Goal: Task Accomplishment & Management: Manage account settings

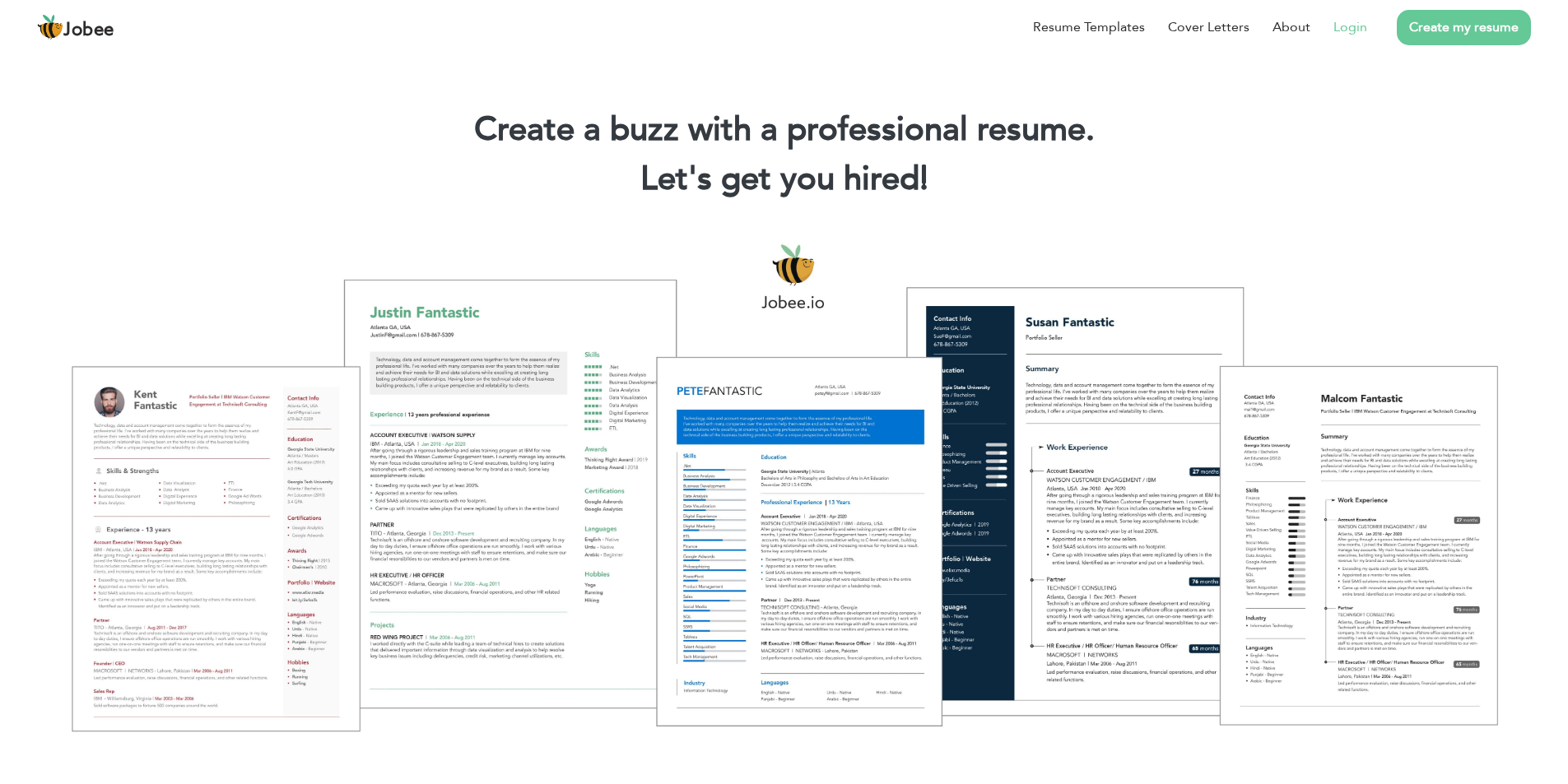
click at [1342, 30] on link "Login" at bounding box center [1349, 27] width 34 height 20
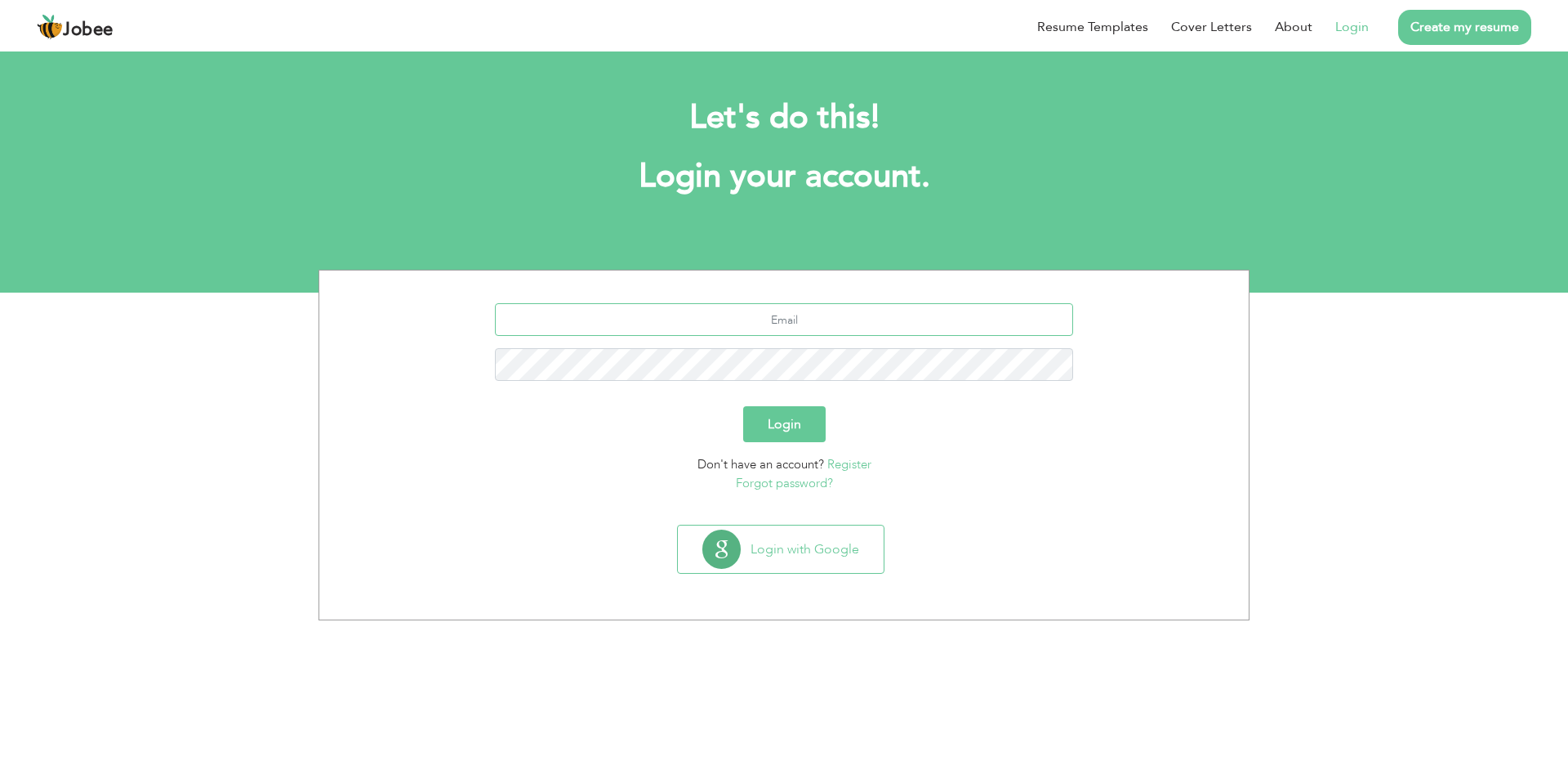
click at [752, 323] on input "text" at bounding box center [784, 319] width 579 height 32
type input "[EMAIL_ADDRESS][DOMAIN_NAME]"
click at [763, 417] on button "Login" at bounding box center [785, 424] width 83 height 36
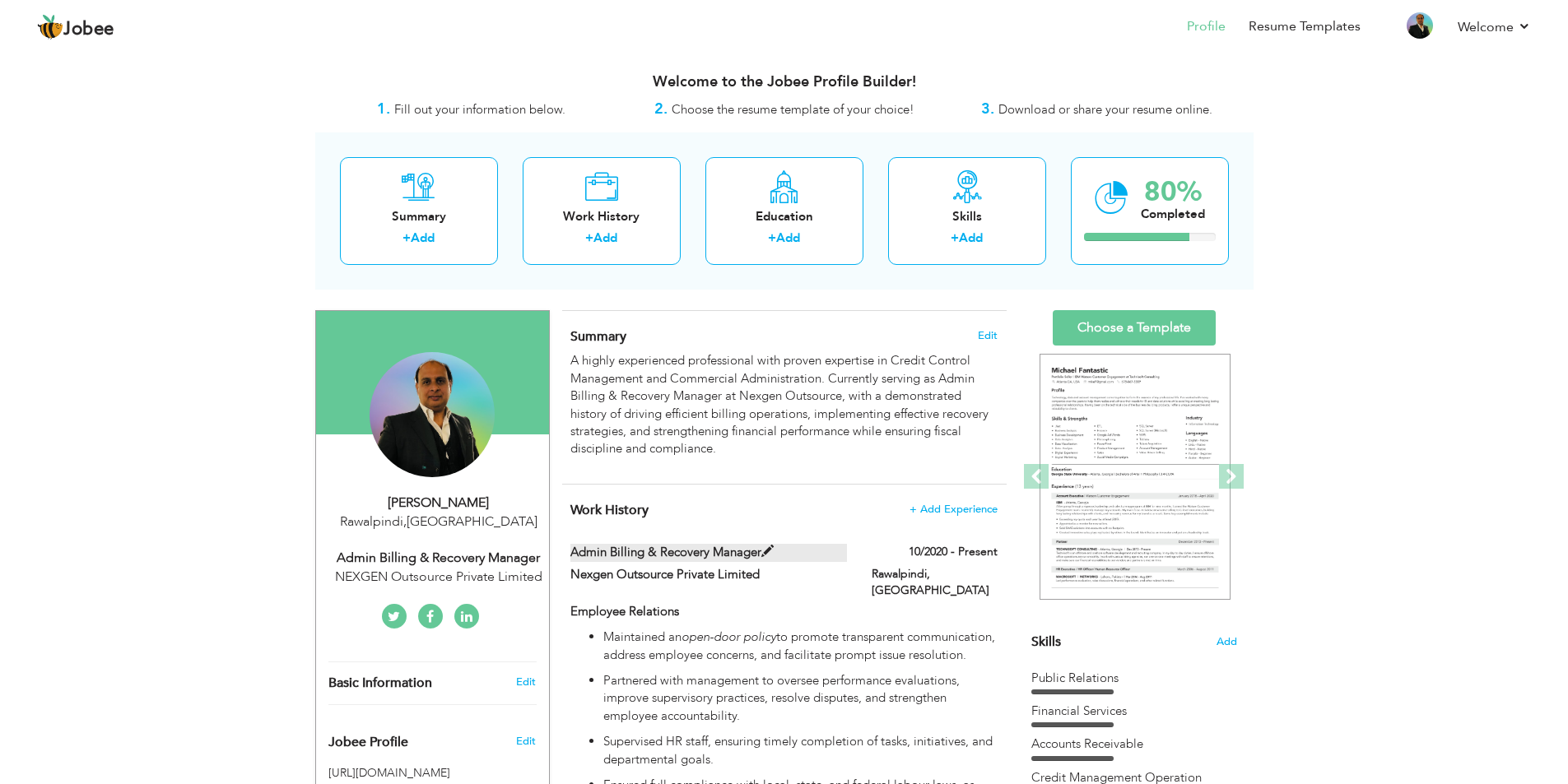
click at [767, 554] on span at bounding box center [767, 552] width 13 height 13
type input "Admin Billing & Recovery Manager"
type input "Nexgen Outsource Private Limited"
type input "10/2020"
type input "Pakistan"
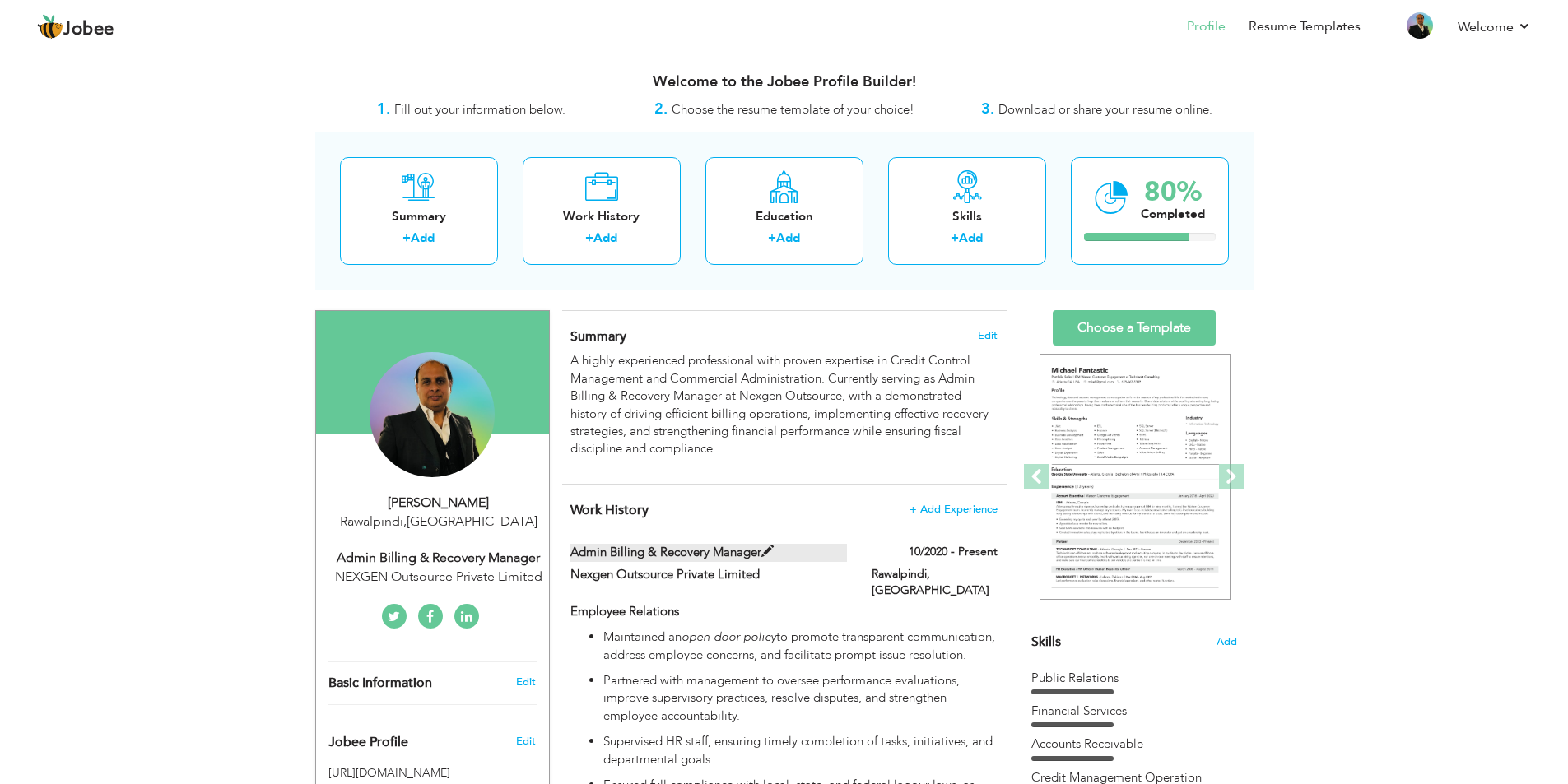
type input "Rawalpindi"
checkbox input "true"
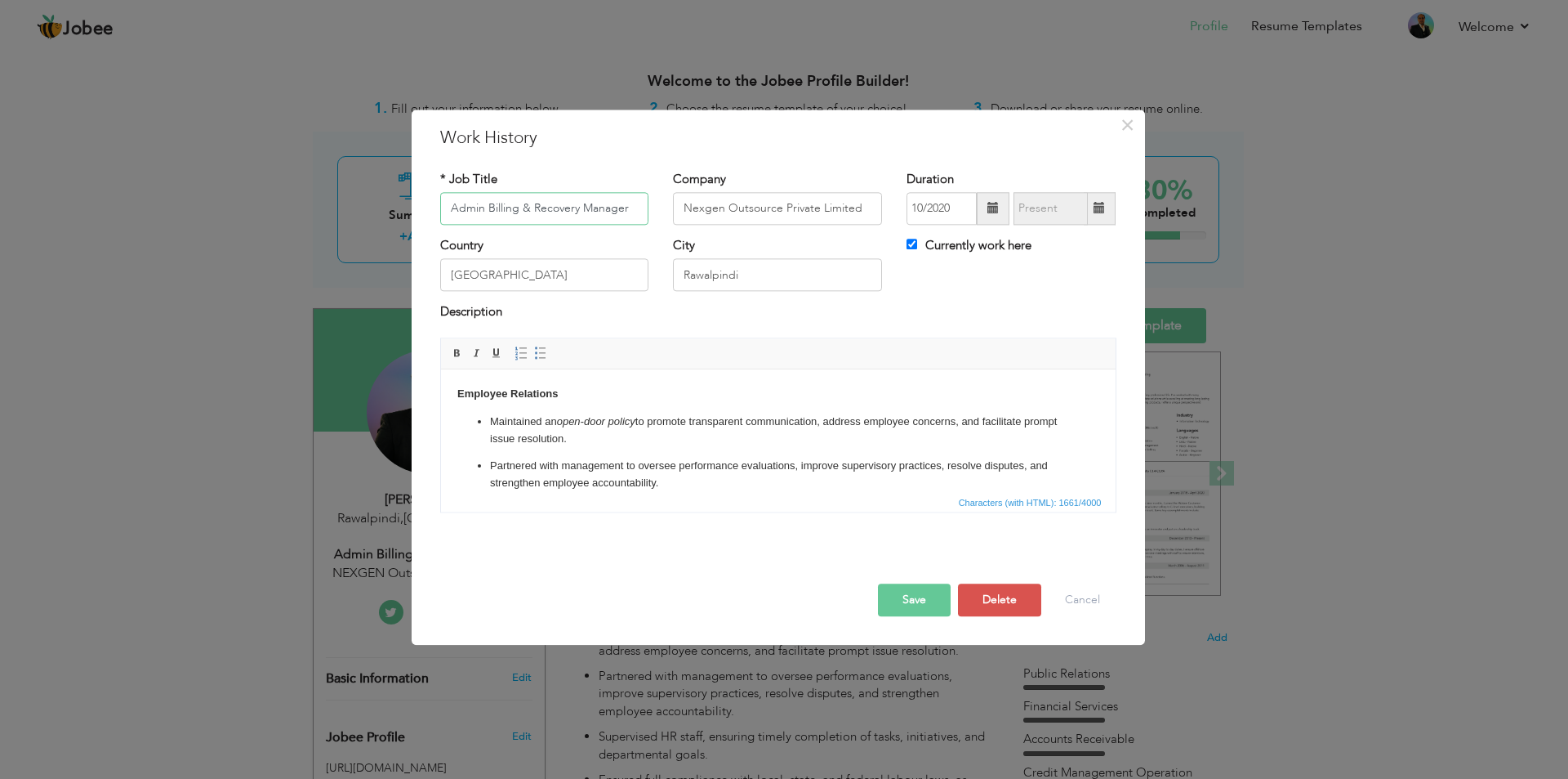
click at [484, 206] on input "Admin Billing & Recovery Manager" at bounding box center [544, 208] width 209 height 32
type input "Administration & Billing Manager"
click at [916, 609] on button "Save" at bounding box center [914, 600] width 73 height 32
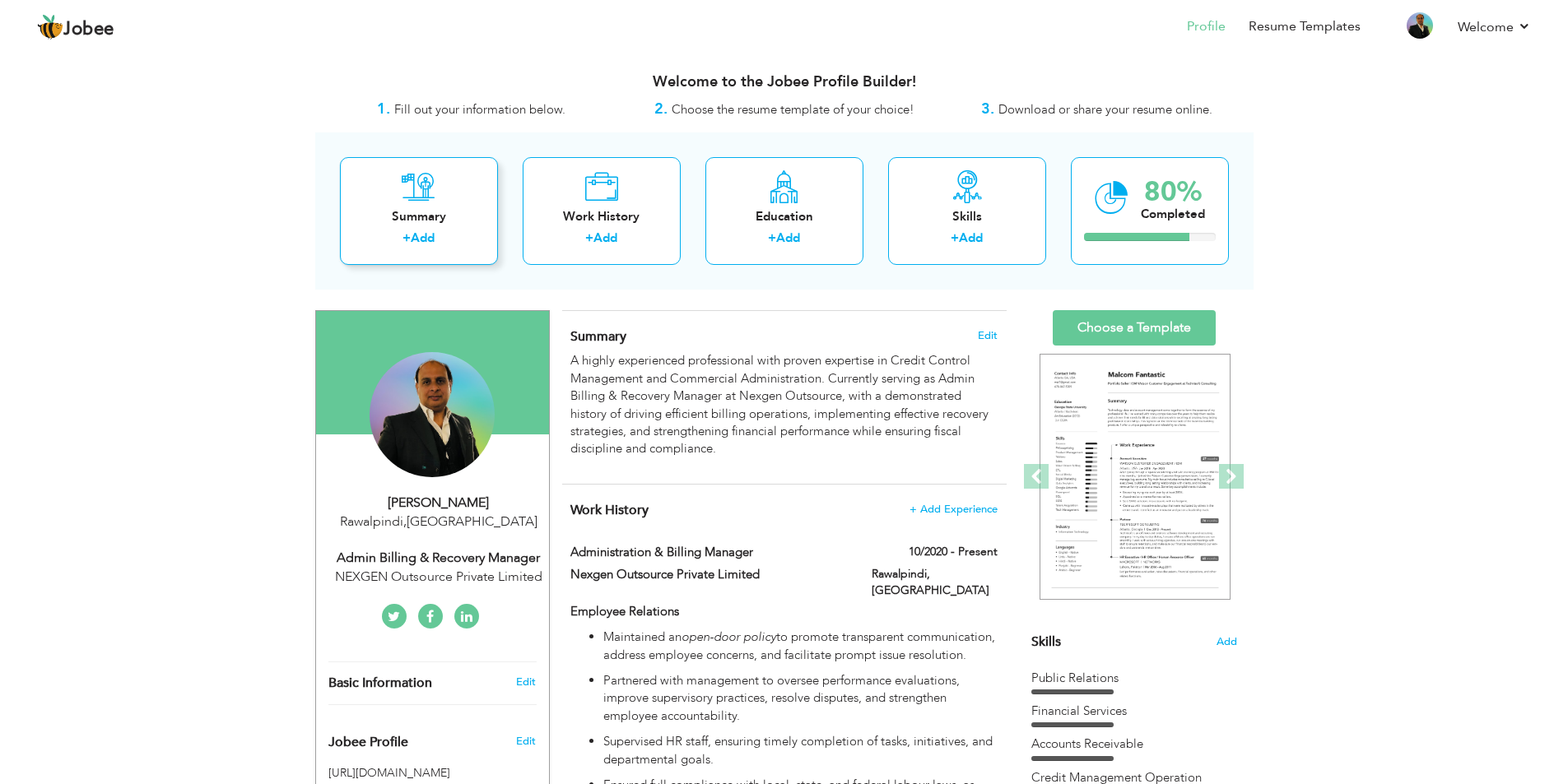
click at [482, 214] on div "Summary" at bounding box center [419, 216] width 132 height 17
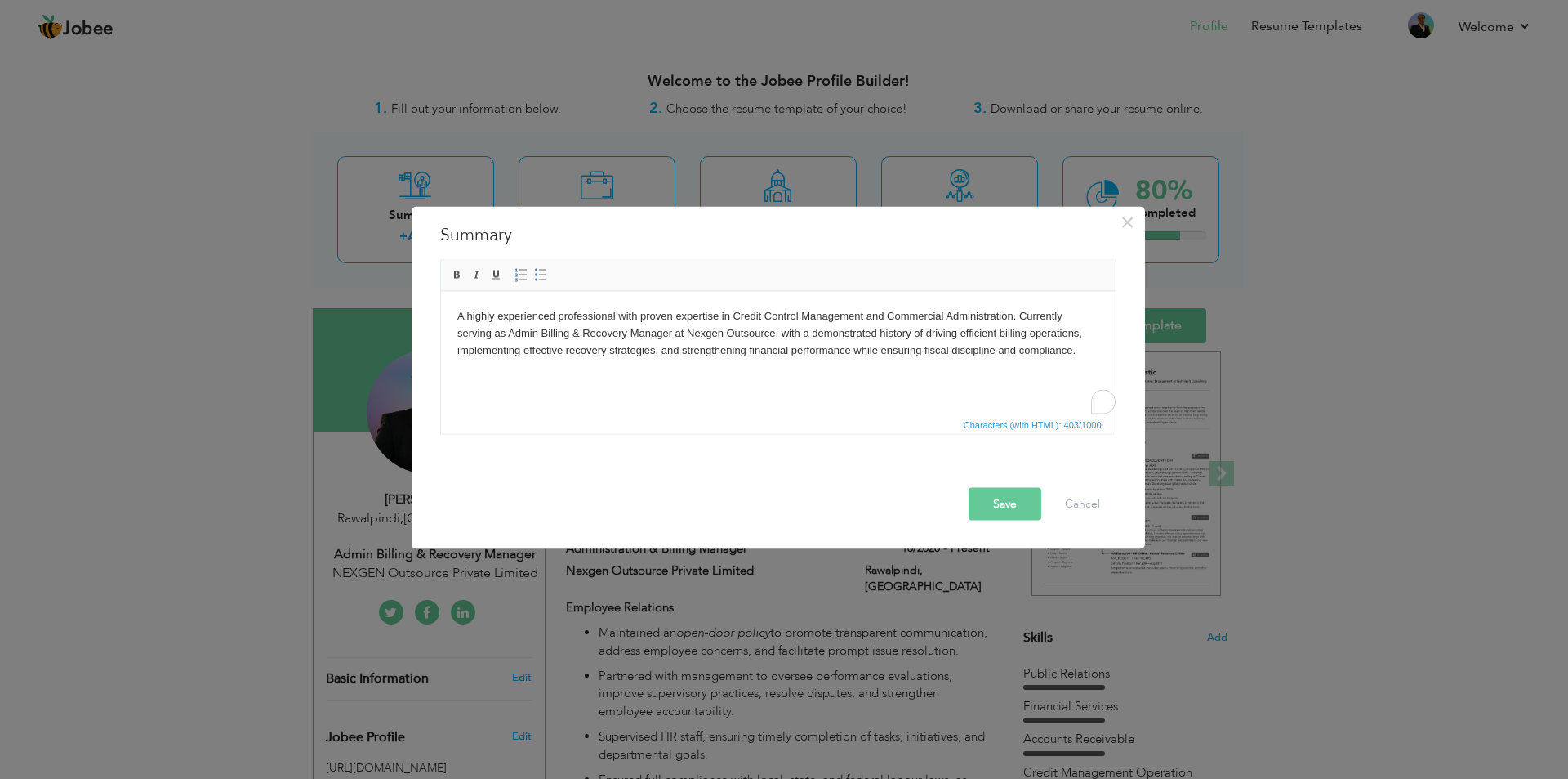
click at [1016, 513] on button "Save" at bounding box center [1005, 503] width 73 height 32
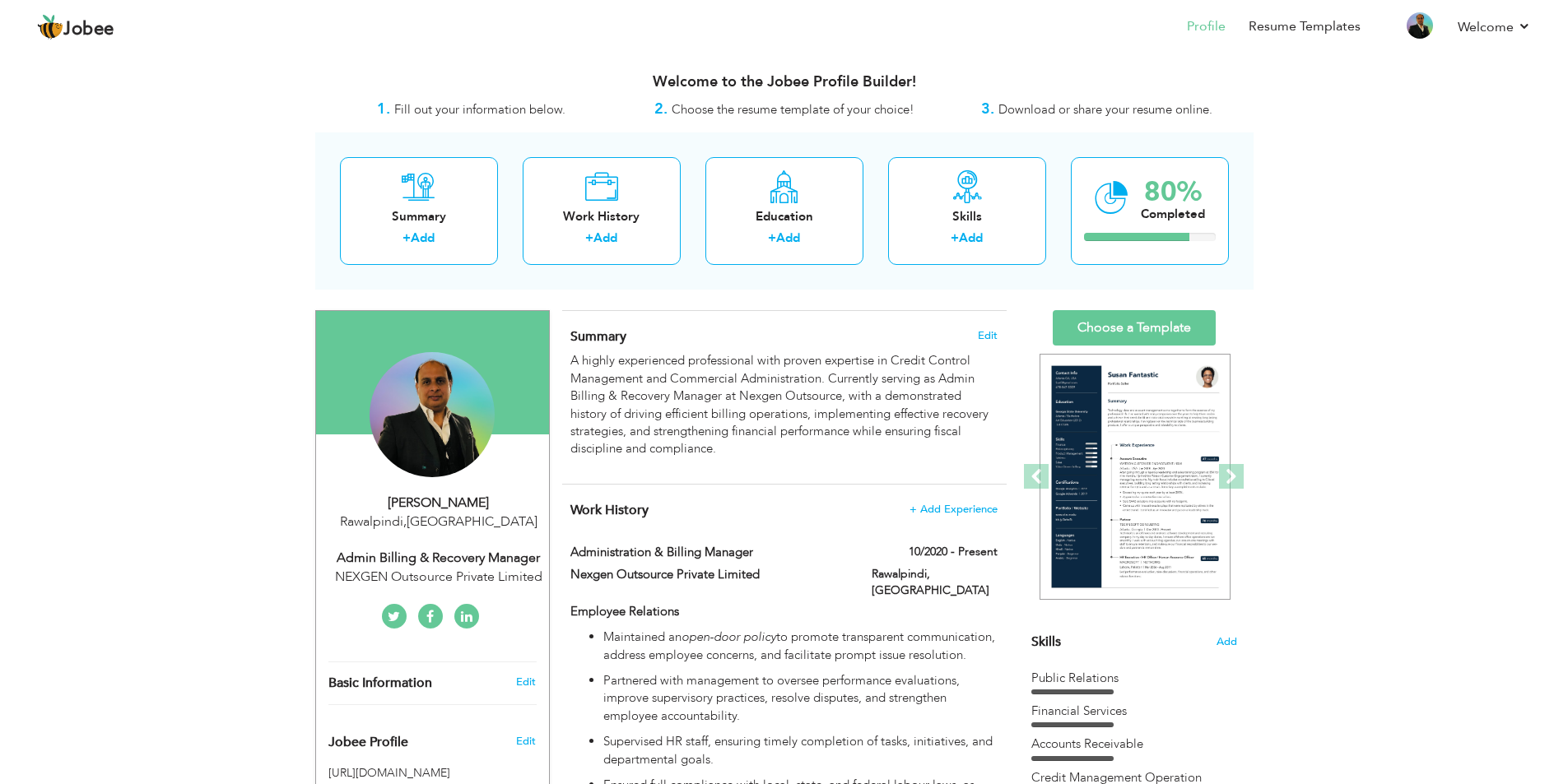
click at [497, 584] on div "NEXGEN Outsource Private Limited" at bounding box center [439, 576] width 221 height 19
type input "Muhammad"
type input "Shahid"
type input "03009821431"
select select "number:166"
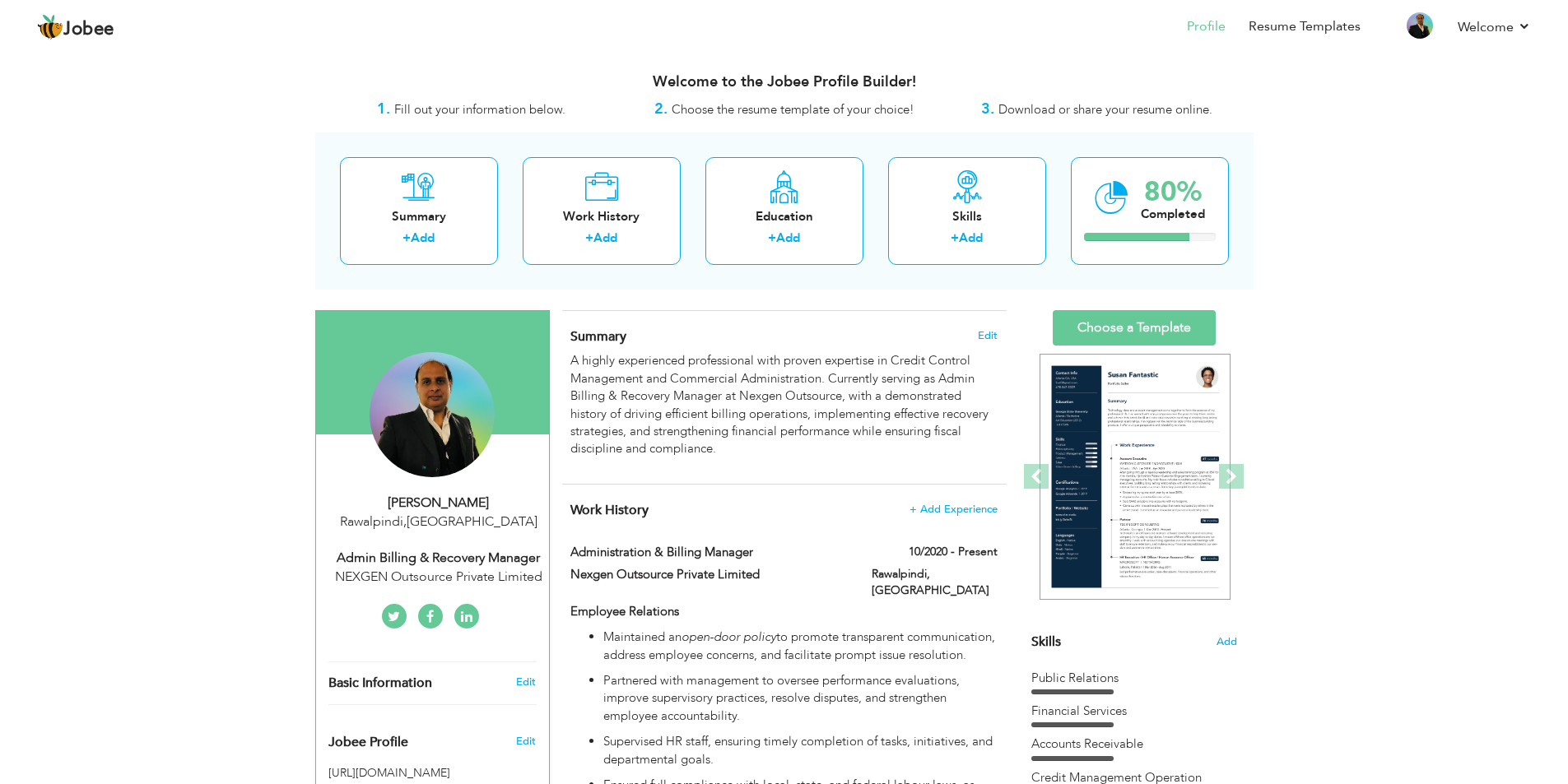
type input "Rawalpindi"
select select "number:26"
type input "NEXGEN Outsource Private Limited"
type input "Admin Billing & Recovery Manager"
type input "https://www.linkedin.com/in/muhammad-shahid-926a6335/"
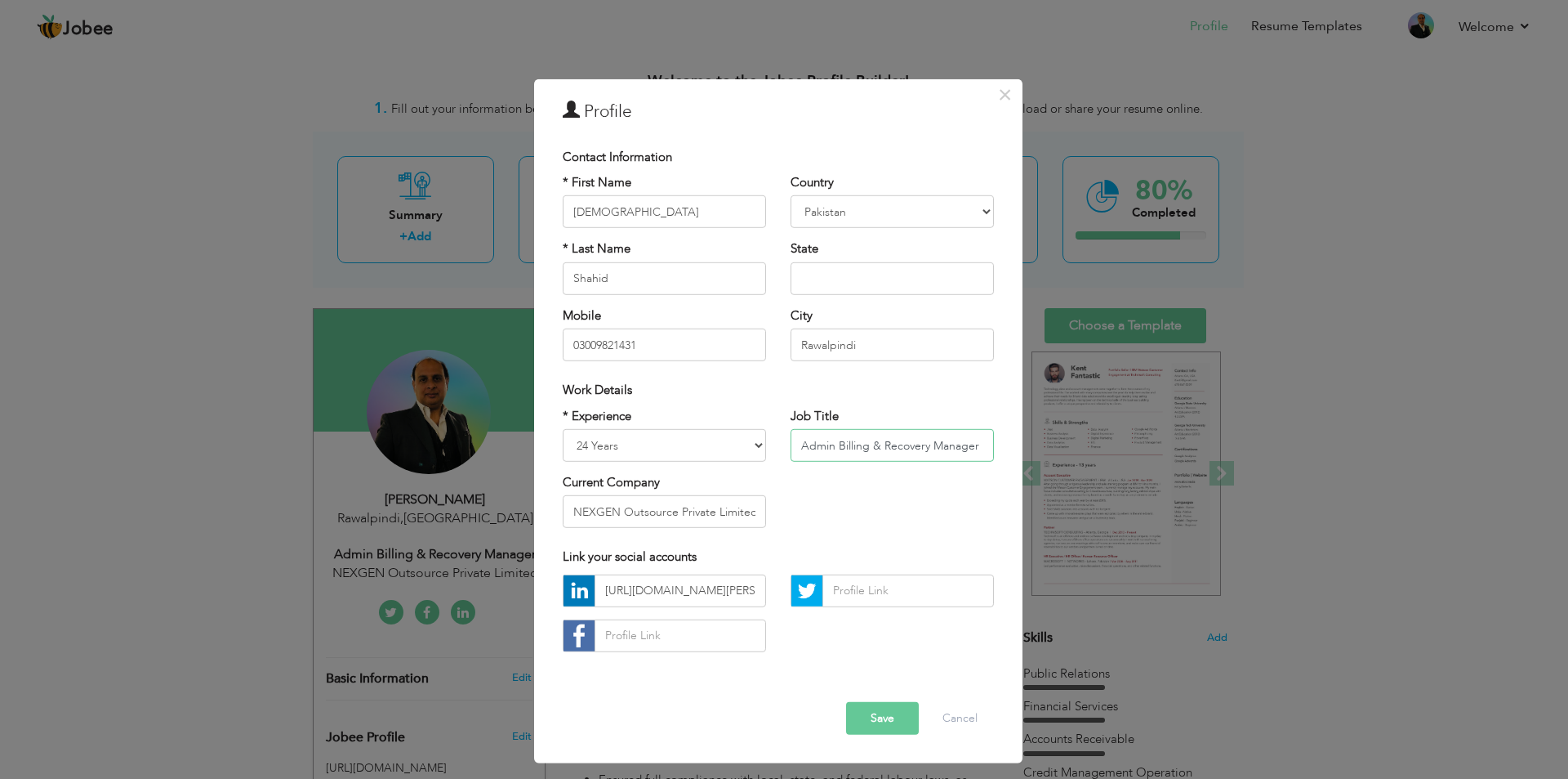
click at [833, 447] on input "Admin Billing & Recovery Manager" at bounding box center [892, 445] width 204 height 32
type input "Administration & Billing Manager"
click at [886, 717] on button "Save" at bounding box center [882, 719] width 73 height 32
